Goal: Task Accomplishment & Management: Complete application form

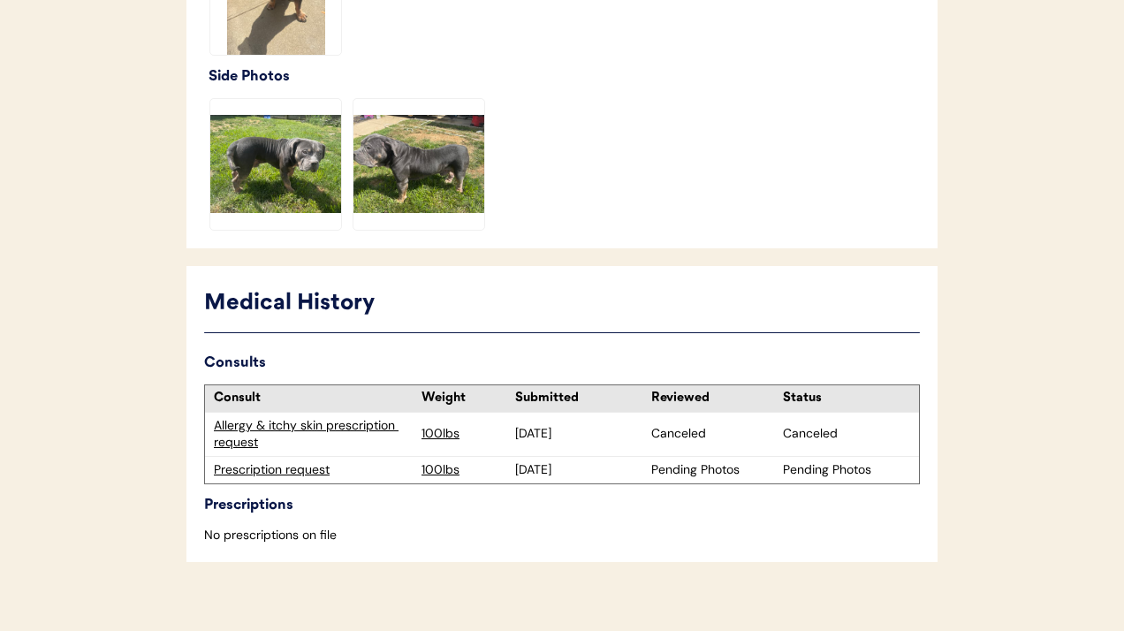
scroll to position [690, 0]
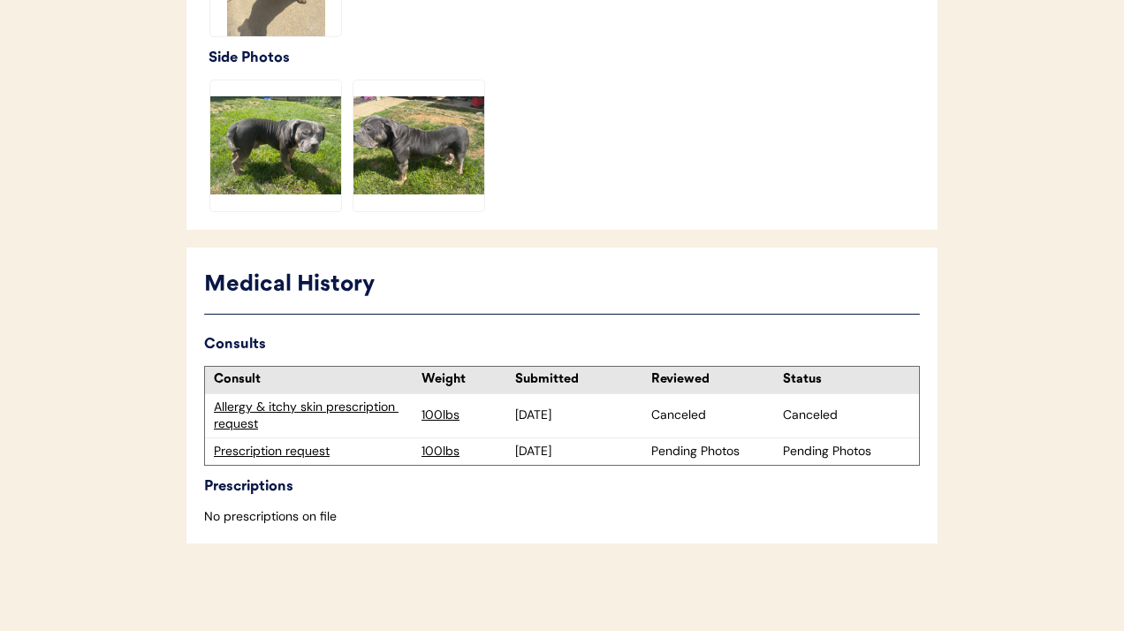
click at [337, 408] on div "Allergy & itchy skin prescription request" at bounding box center [313, 416] width 199 height 34
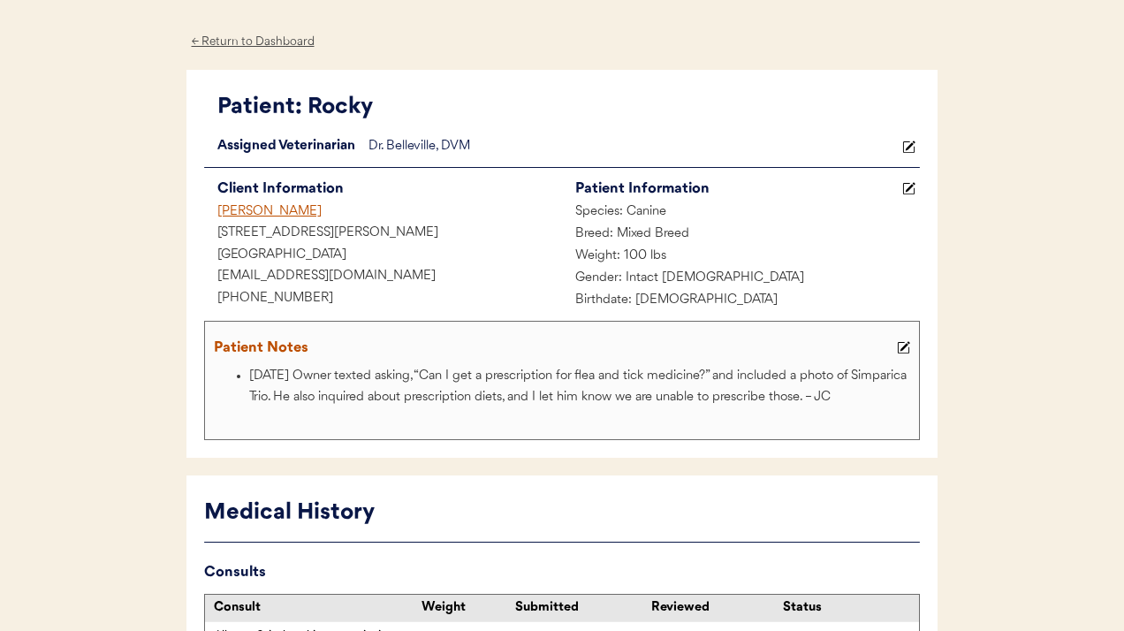
scroll to position [59, 0]
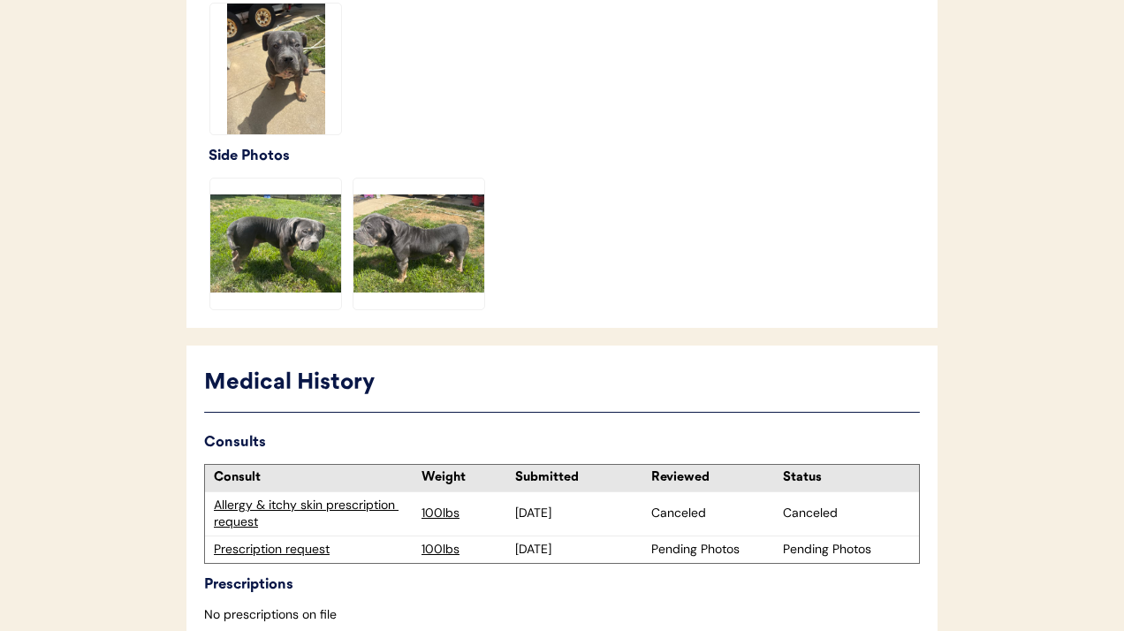
scroll to position [683, 0]
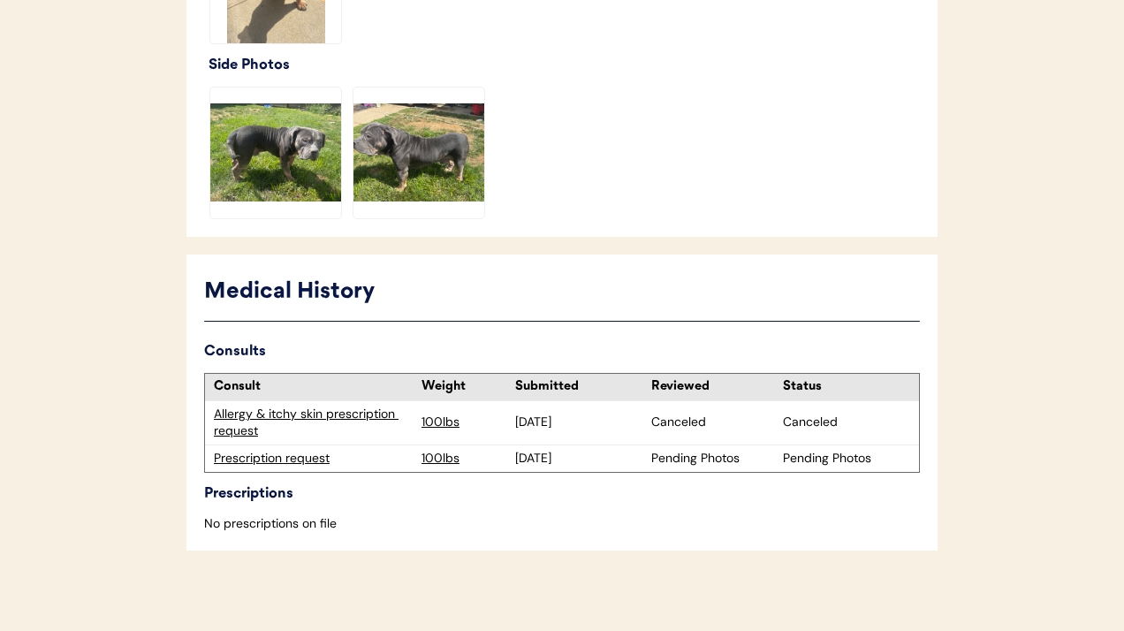
click at [370, 410] on div "Allergy & itchy skin prescription request" at bounding box center [313, 423] width 199 height 34
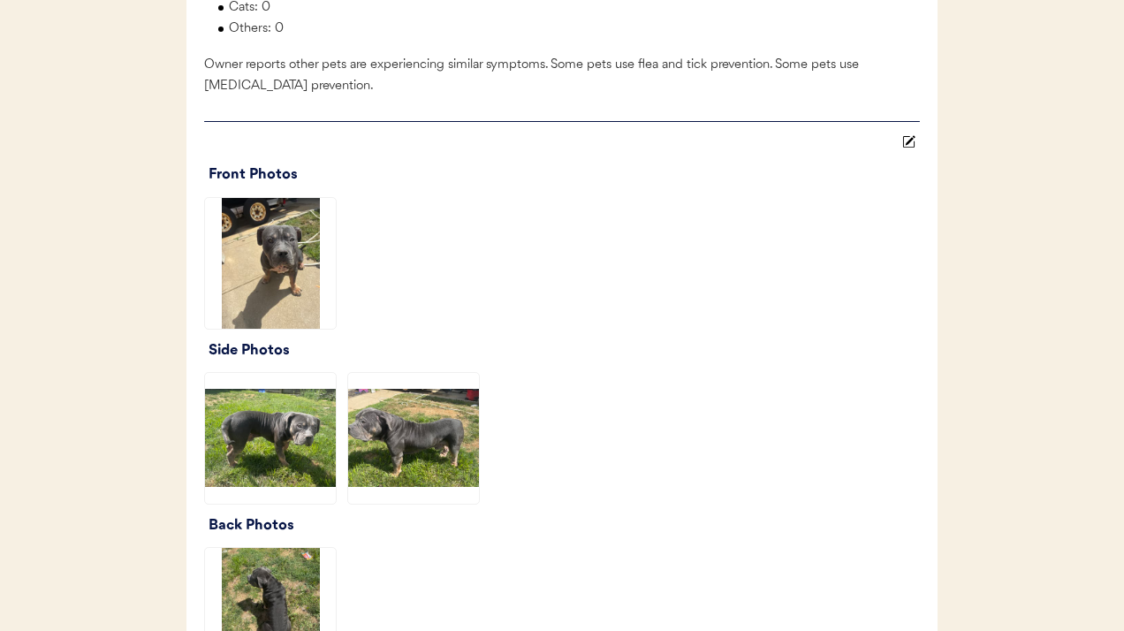
scroll to position [2127, 0]
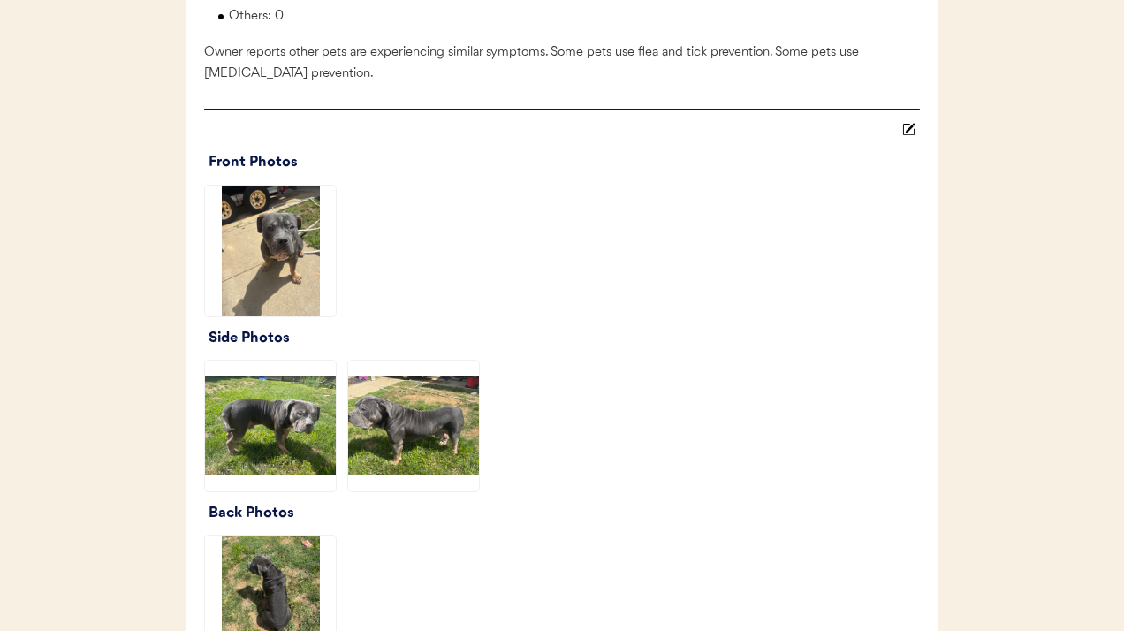
click at [241, 461] on img at bounding box center [270, 426] width 131 height 131
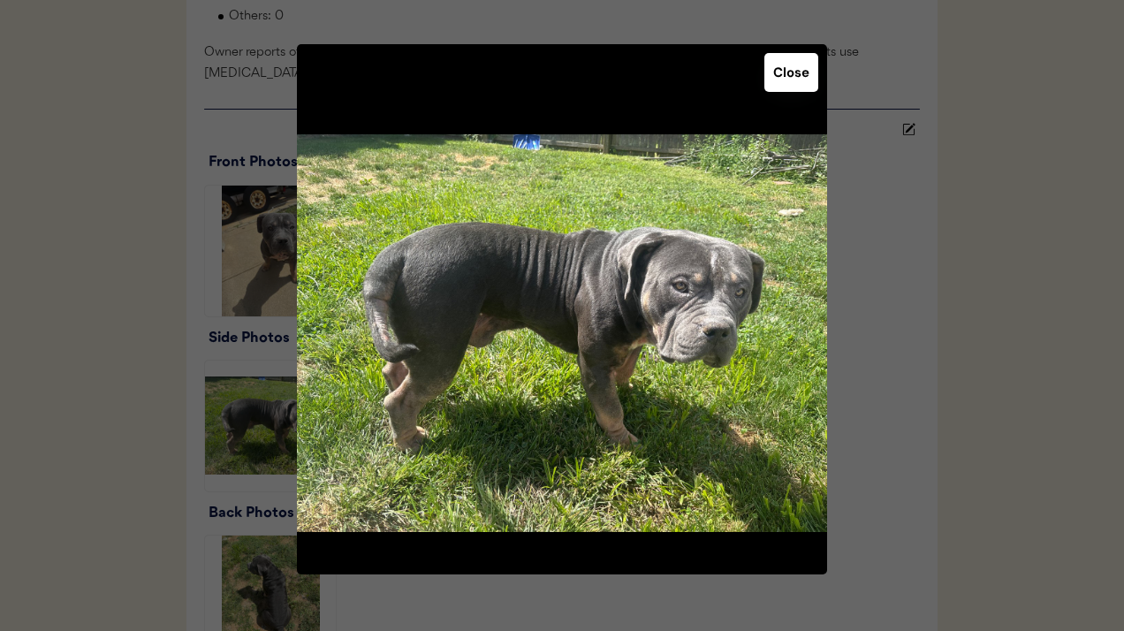
click at [911, 284] on div at bounding box center [562, 315] width 1124 height 631
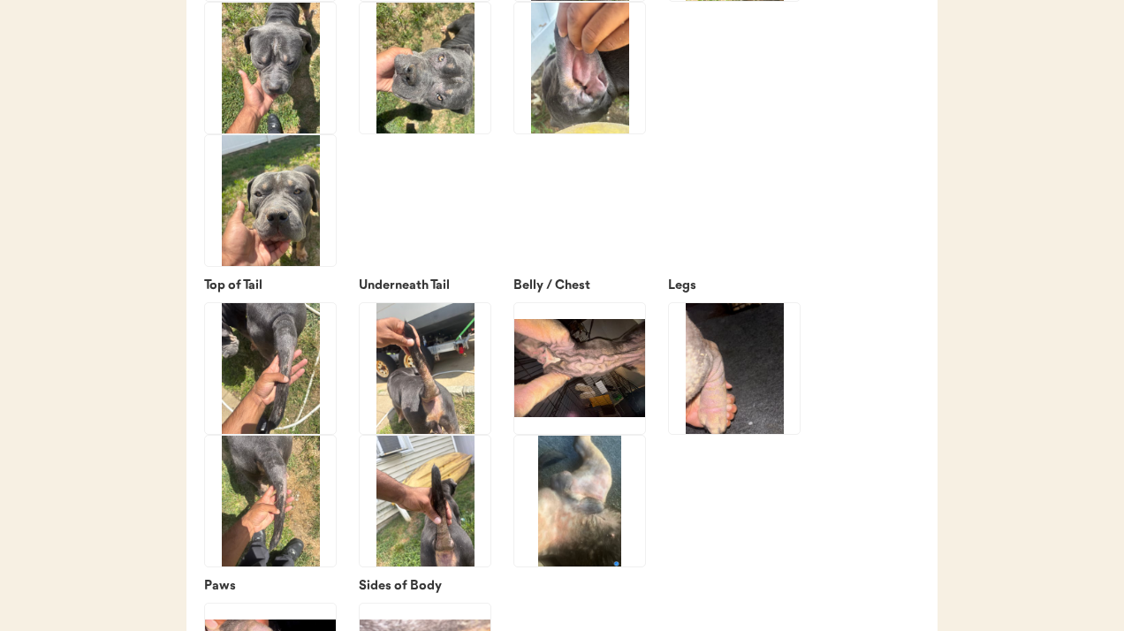
scroll to position [2968, 0]
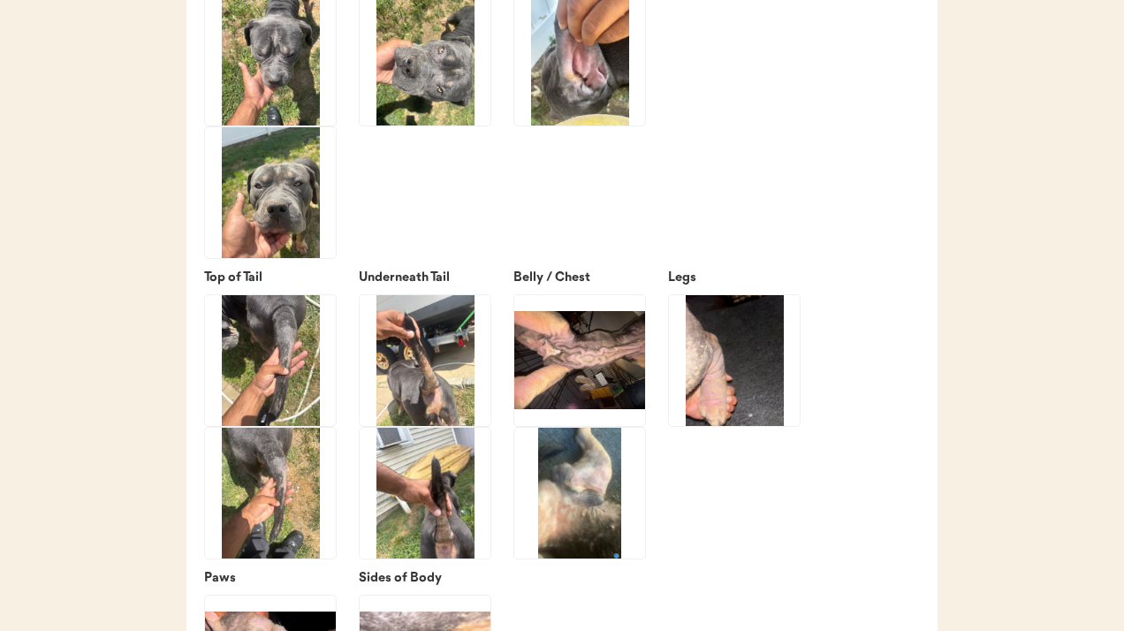
click at [266, 522] on img at bounding box center [270, 493] width 131 height 131
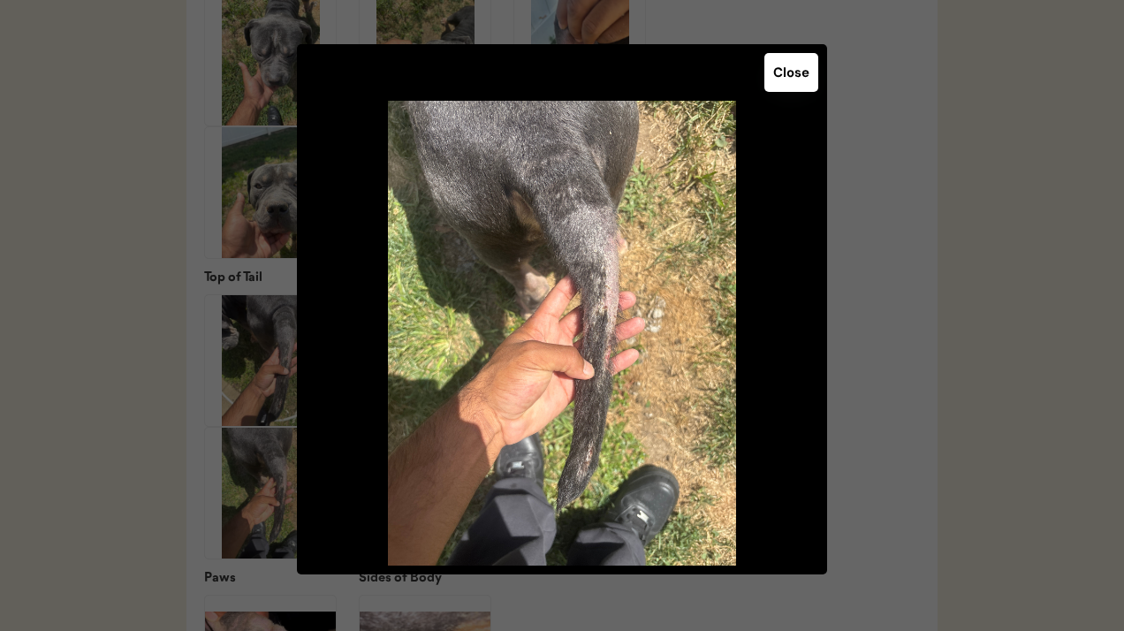
click at [778, 83] on button "Close" at bounding box center [792, 72] width 54 height 39
